Goal: Information Seeking & Learning: Learn about a topic

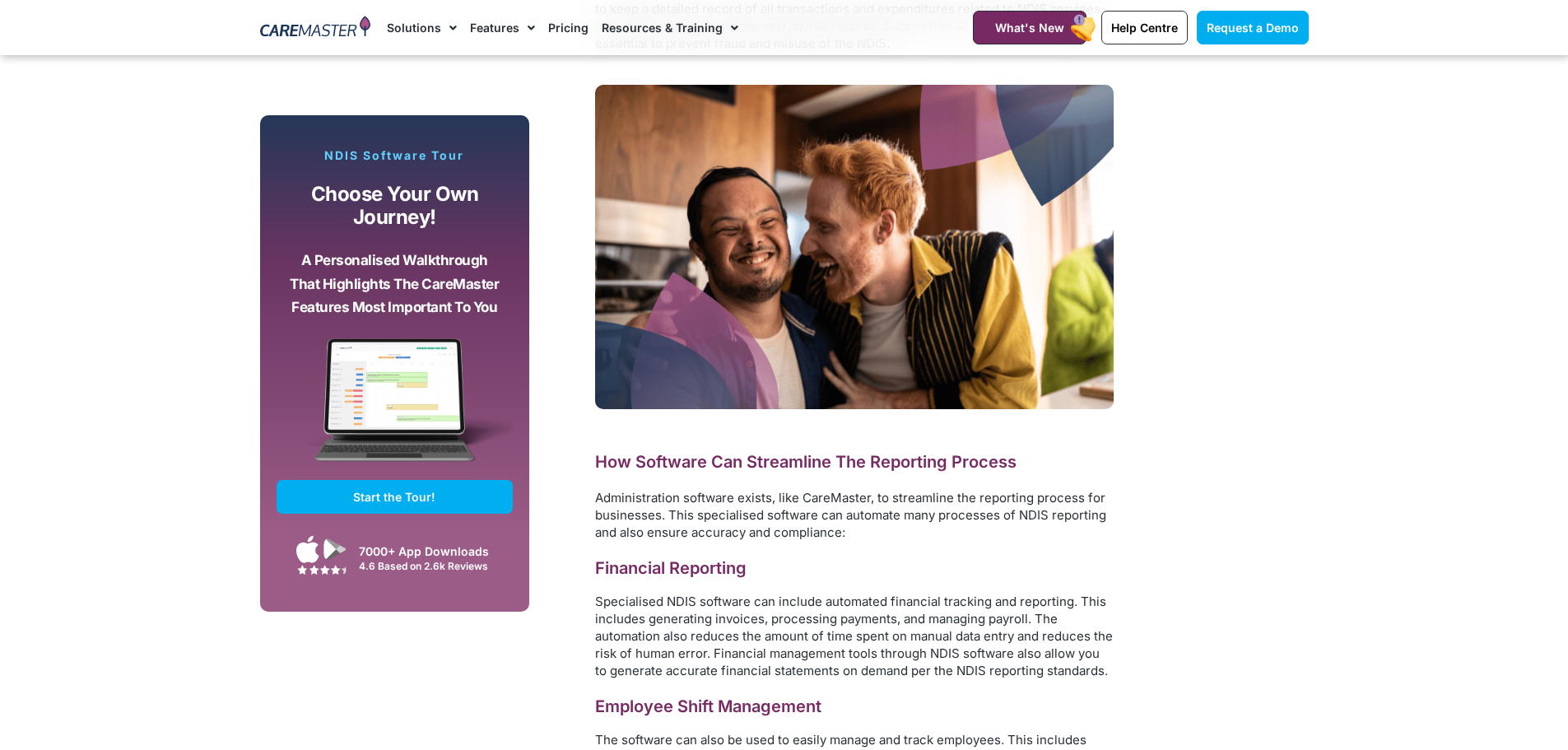
scroll to position [2903, 0]
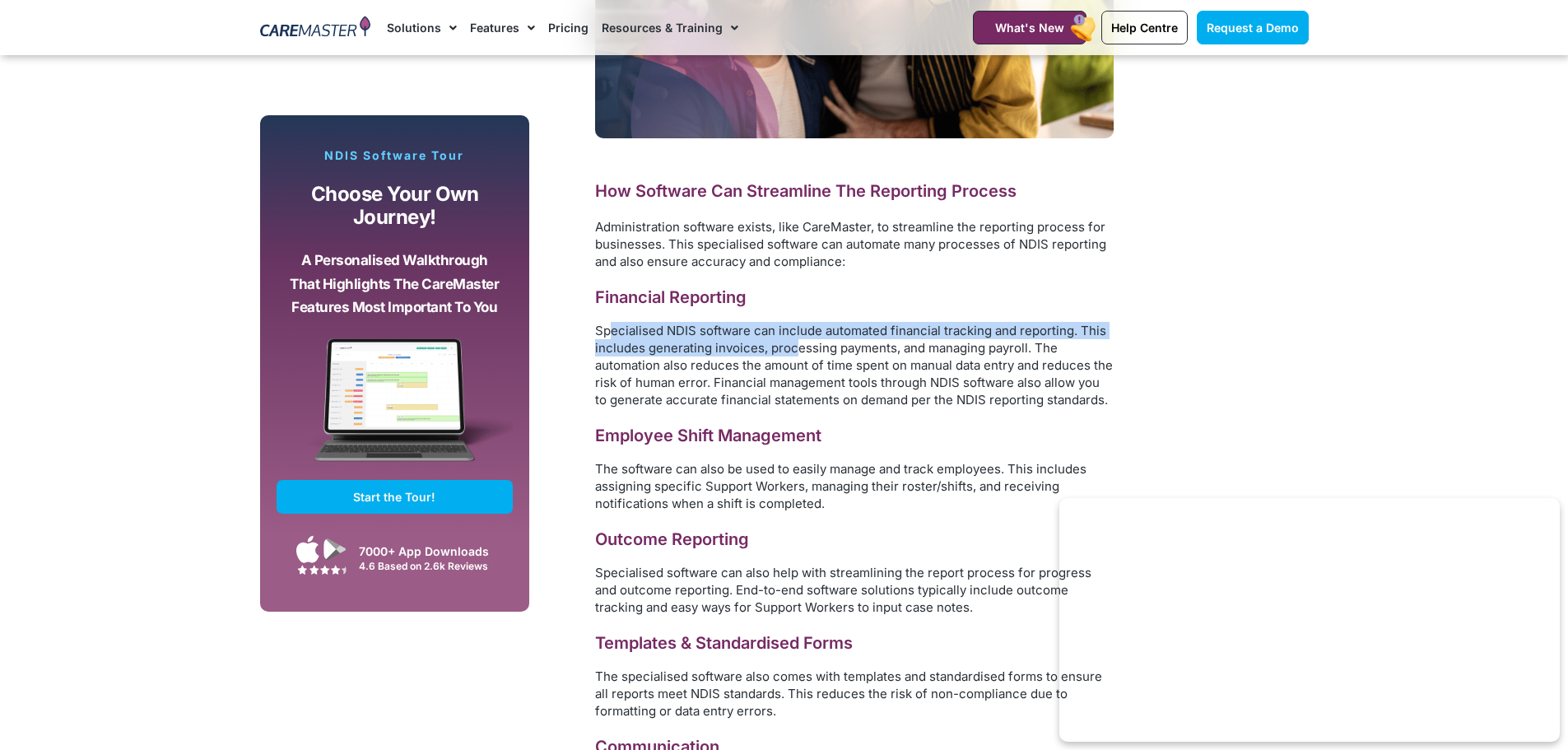
drag, startPoint x: 612, startPoint y: 312, endPoint x: 797, endPoint y: 326, distance: 185.5
click at [797, 326] on span "Specialised NDIS software can include automated financial tracking and reportin…" at bounding box center [854, 364] width 518 height 84
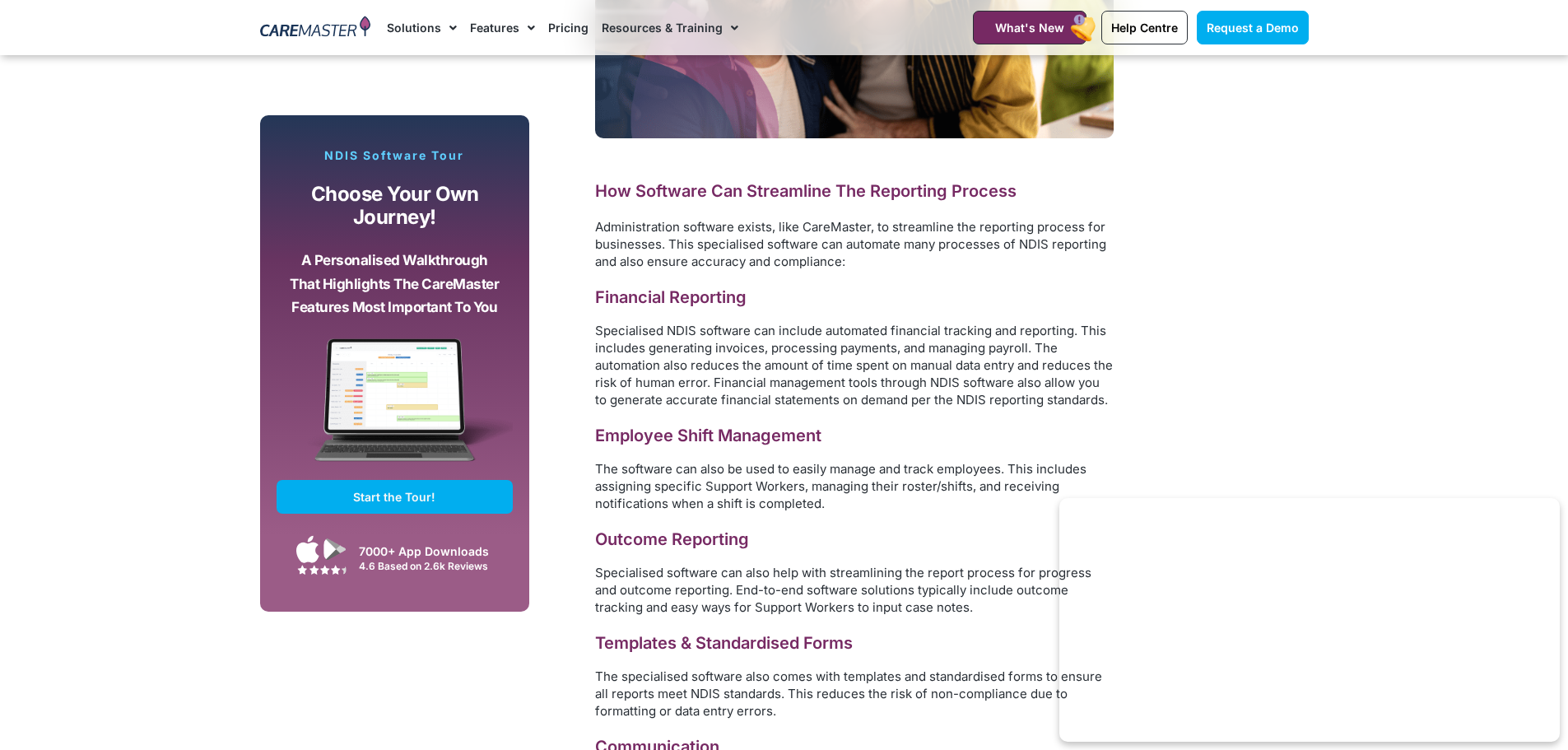
click at [828, 374] on span "Specialised NDIS software can include automated financial tracking and reportin…" at bounding box center [854, 364] width 518 height 84
drag, startPoint x: 733, startPoint y: 317, endPoint x: 937, endPoint y: 337, distance: 205.0
click at [888, 322] on span "Specialised NDIS software can include automated financial tracking and reportin…" at bounding box center [854, 364] width 518 height 84
click at [964, 344] on span "Specialised NDIS software can include automated financial tracking and reportin…" at bounding box center [854, 364] width 518 height 84
click at [742, 344] on span "Specialised NDIS software can include automated financial tracking and reportin…" at bounding box center [854, 364] width 518 height 84
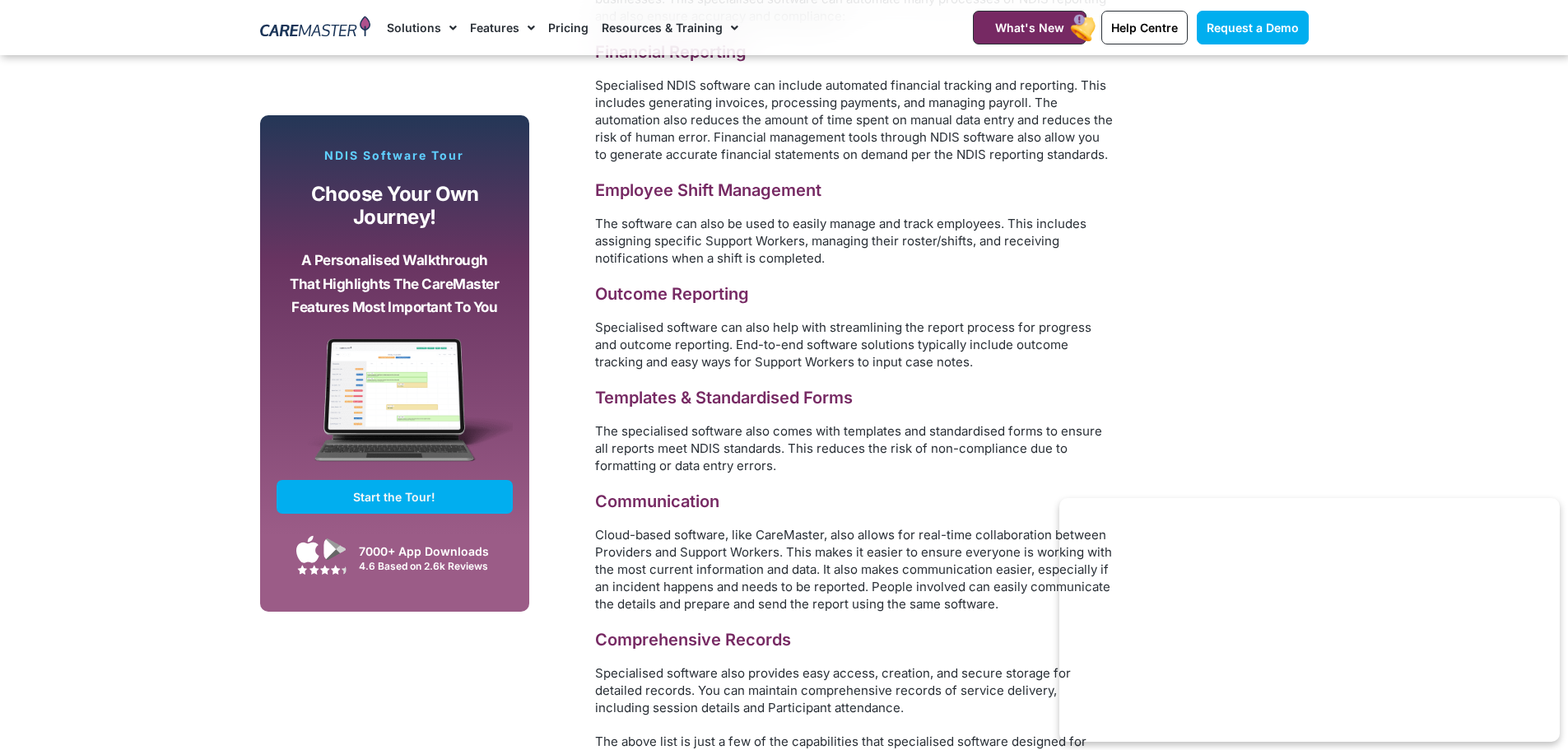
scroll to position [3149, 0]
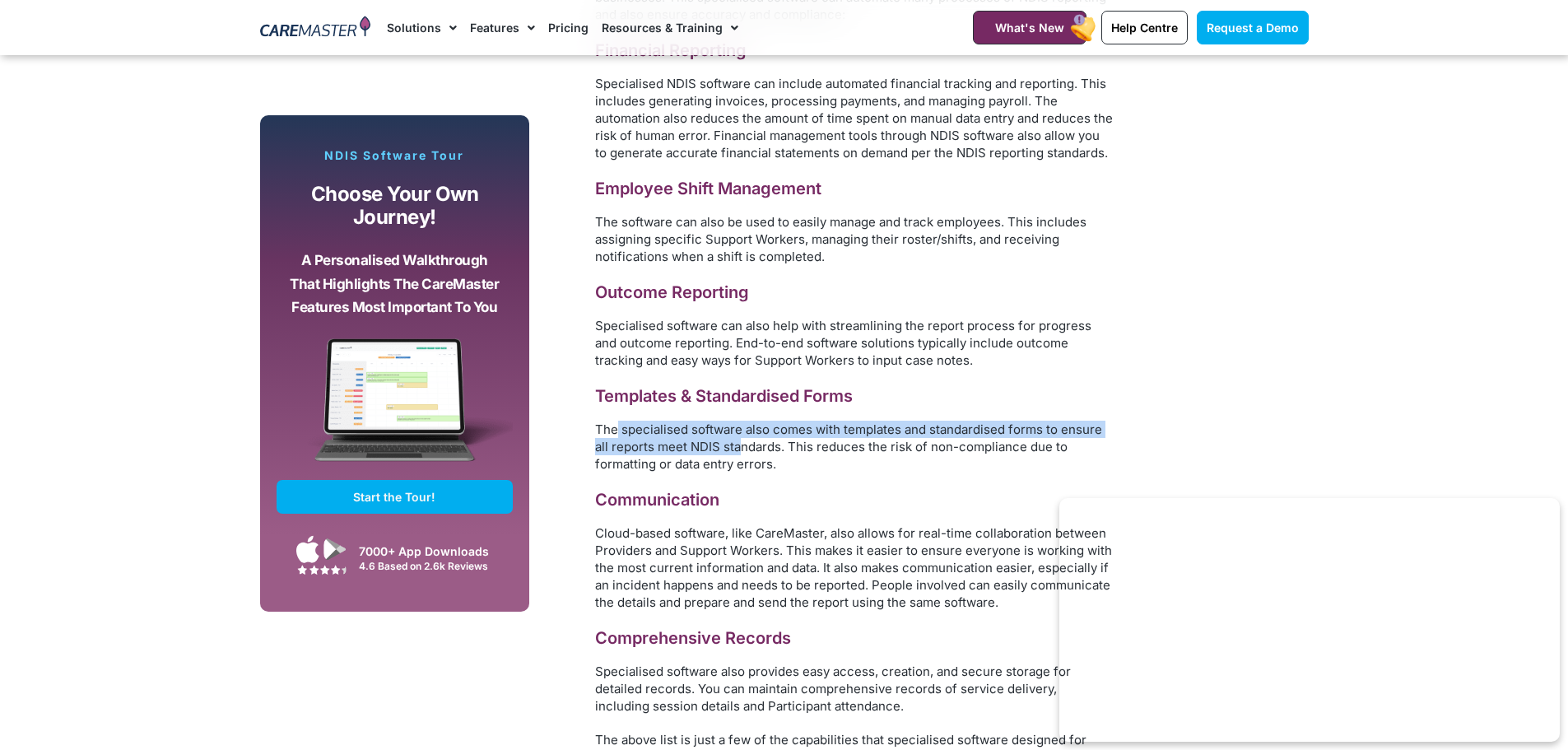
drag, startPoint x: 616, startPoint y: 414, endPoint x: 739, endPoint y: 432, distance: 124.3
click at [739, 432] on span "The specialised software also comes with templates and standardised forms to en…" at bounding box center [849, 446] width 507 height 50
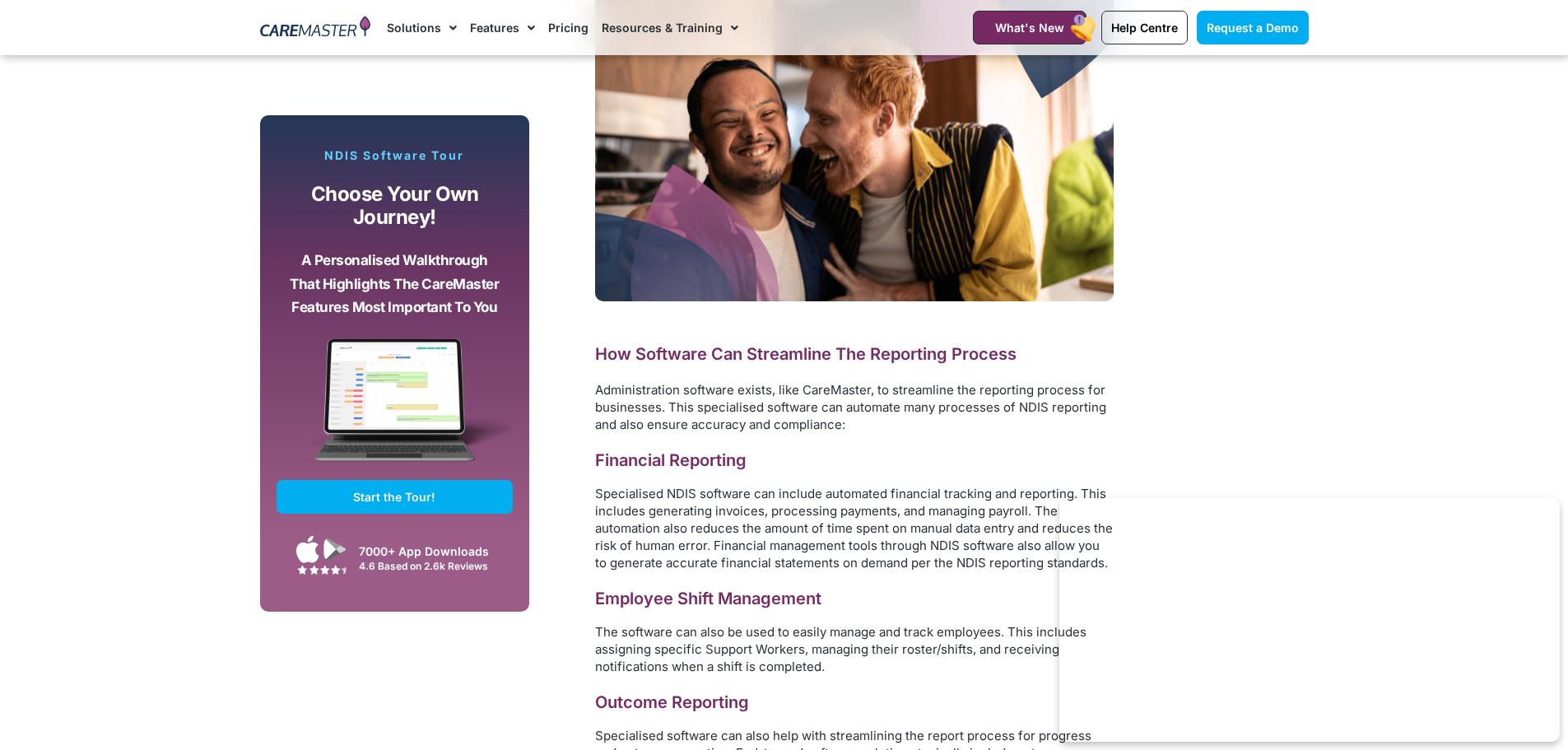
scroll to position [2738, 0]
